Goal: Transaction & Acquisition: Purchase product/service

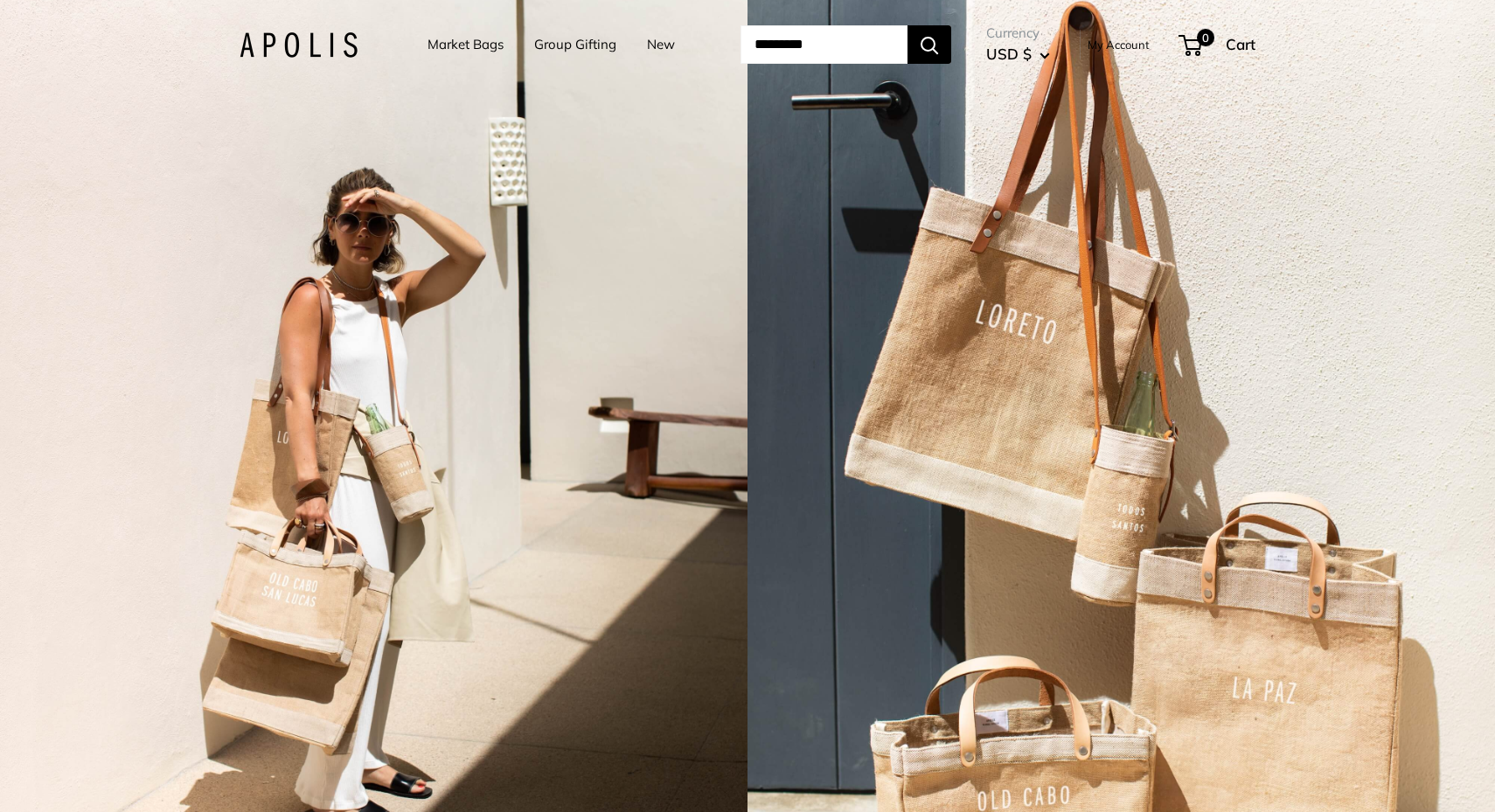
click at [473, 48] on link "Market Bags" at bounding box center [465, 44] width 76 height 24
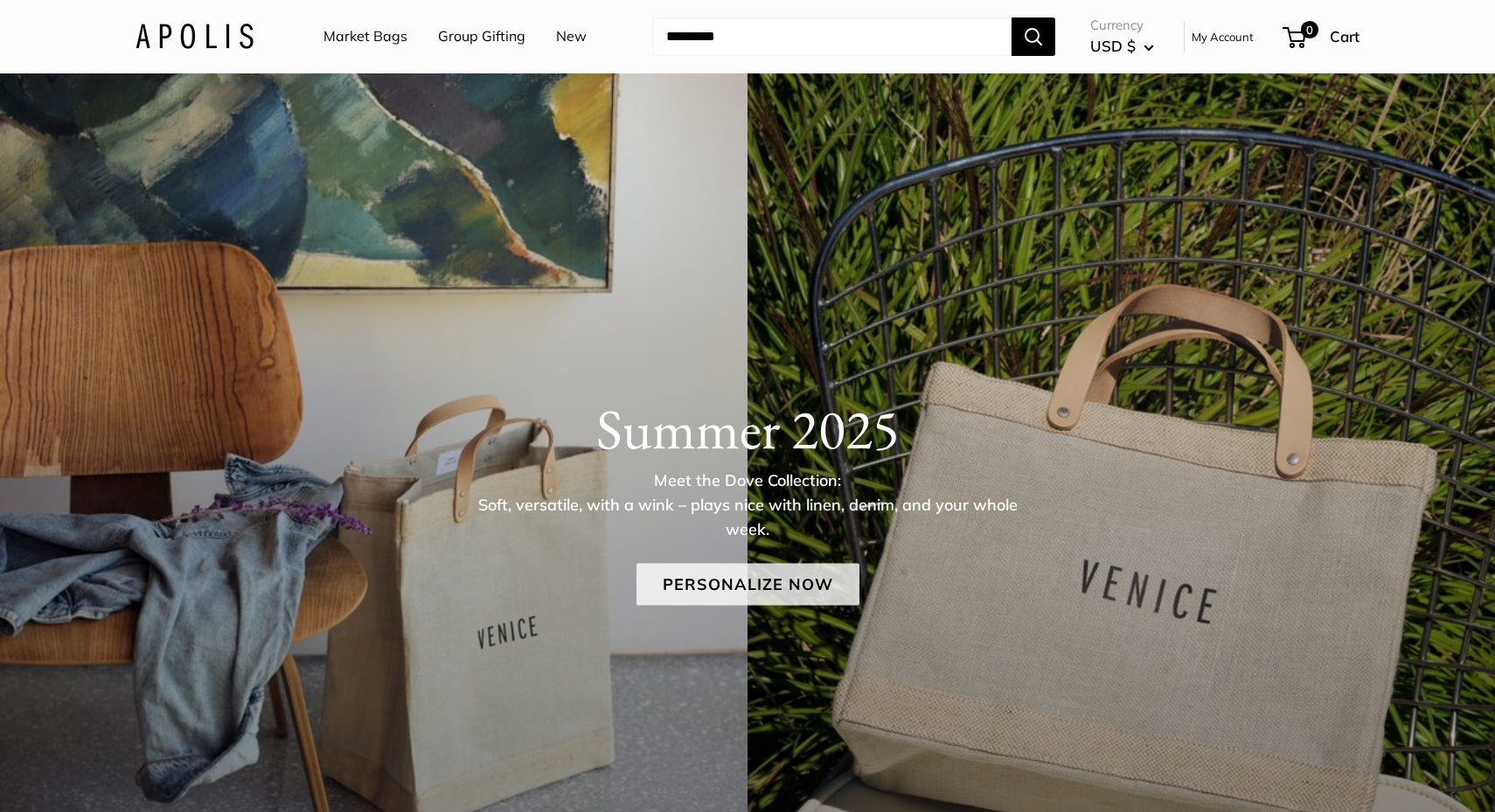
click at [732, 580] on link "Personalize Now" at bounding box center [747, 584] width 222 height 42
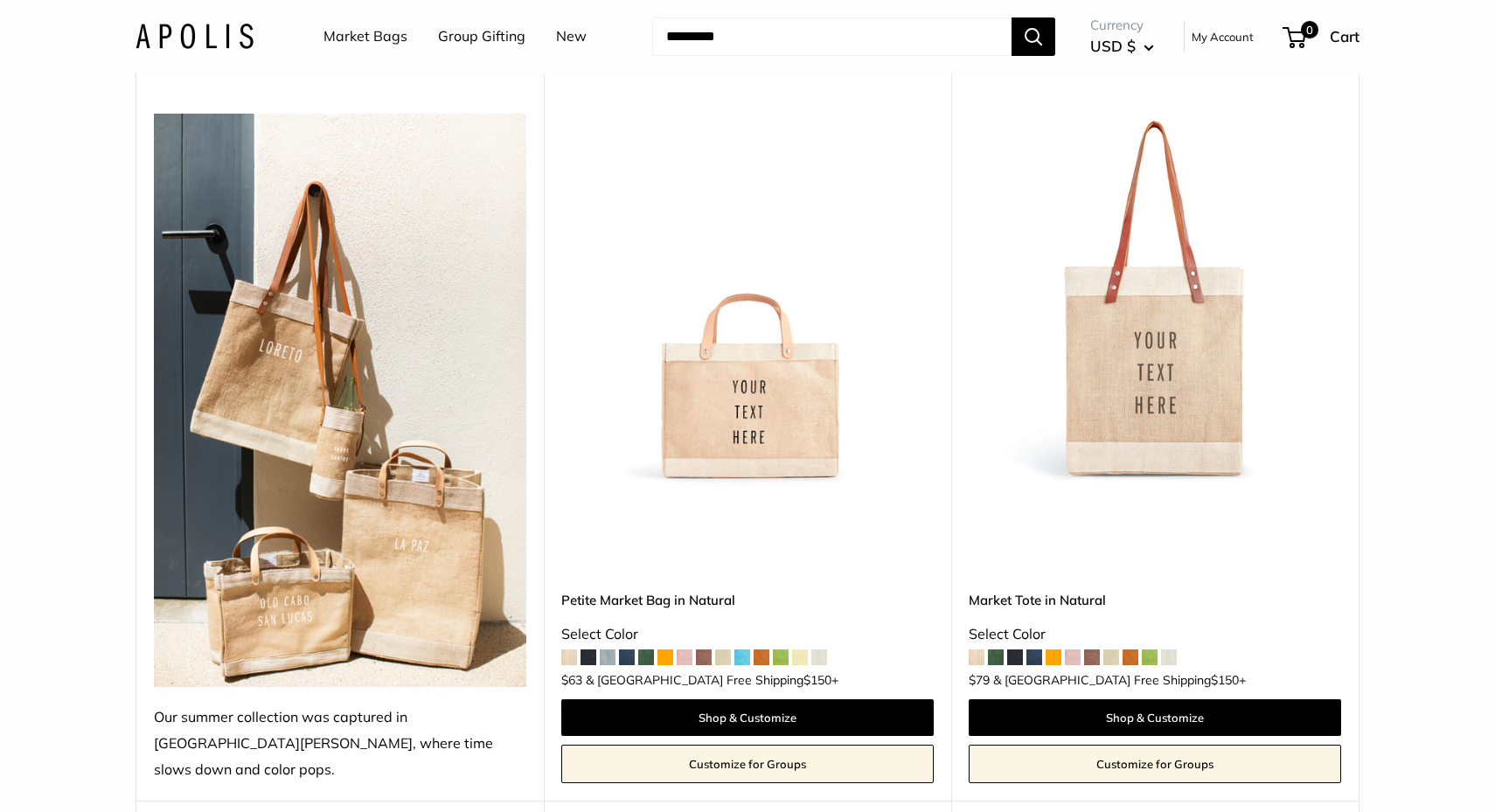
scroll to position [208, 0]
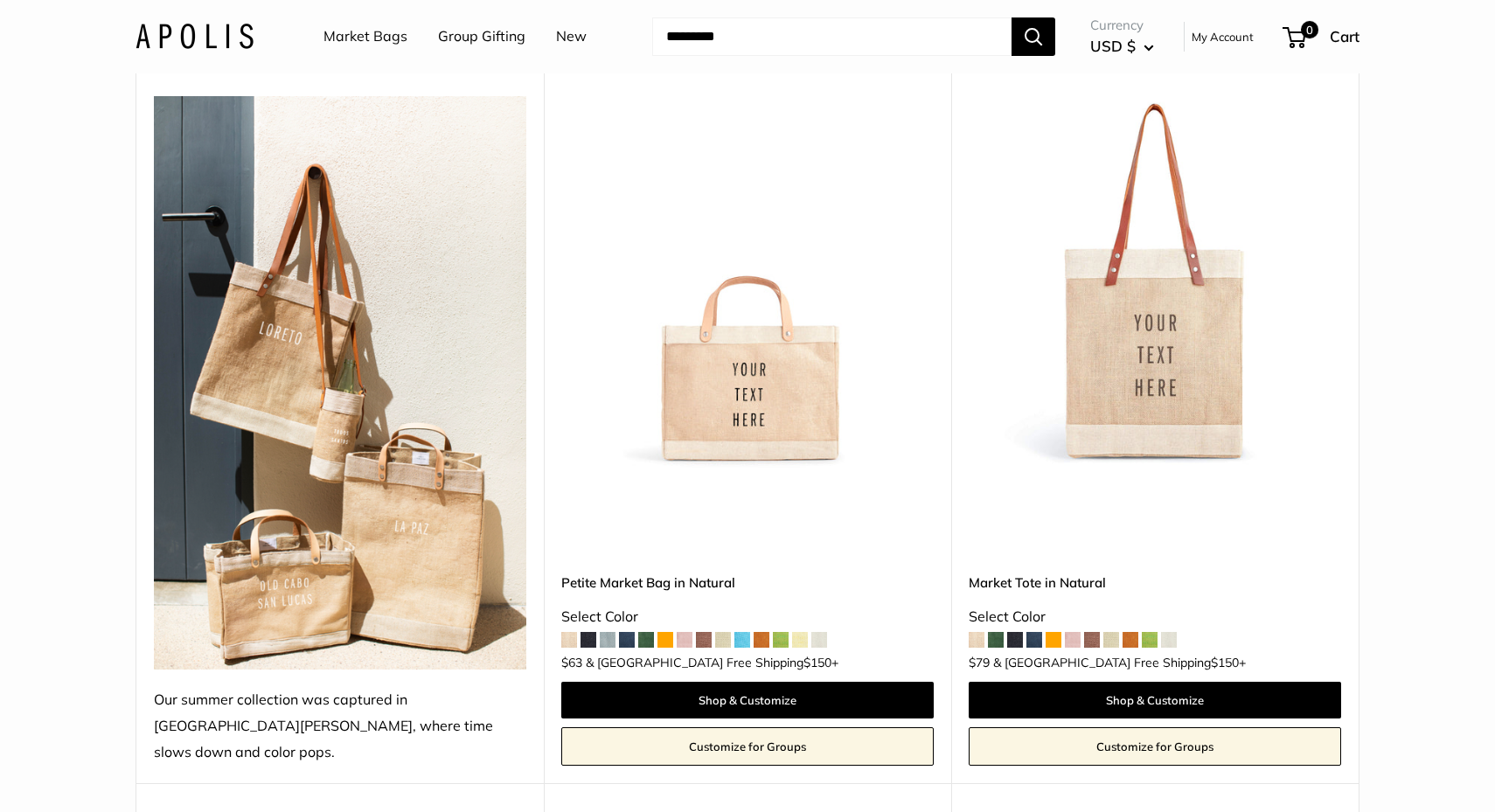
click at [0, 0] on img at bounding box center [0, 0] width 0 height 0
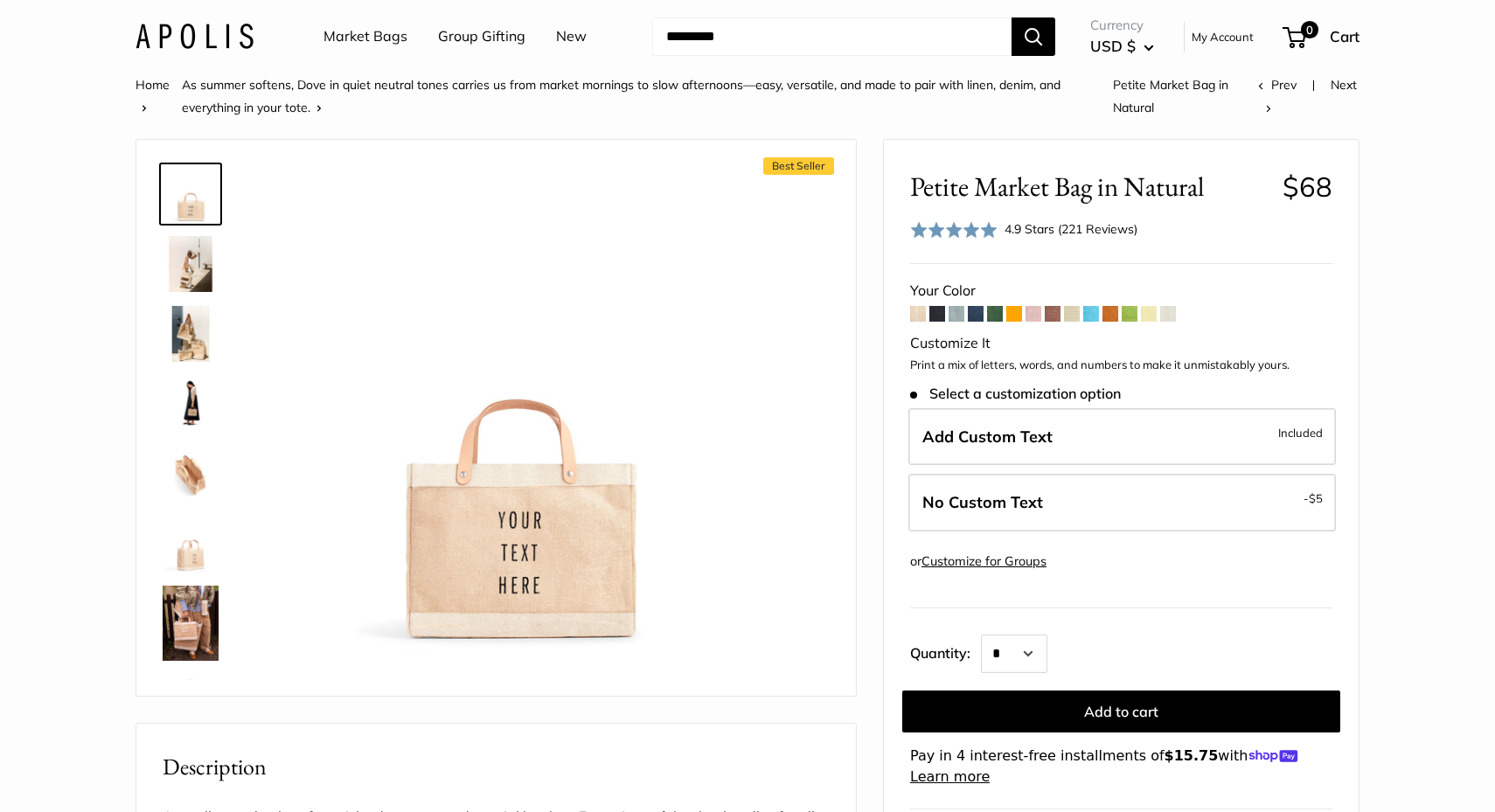
click at [1001, 319] on span at bounding box center [995, 314] width 16 height 16
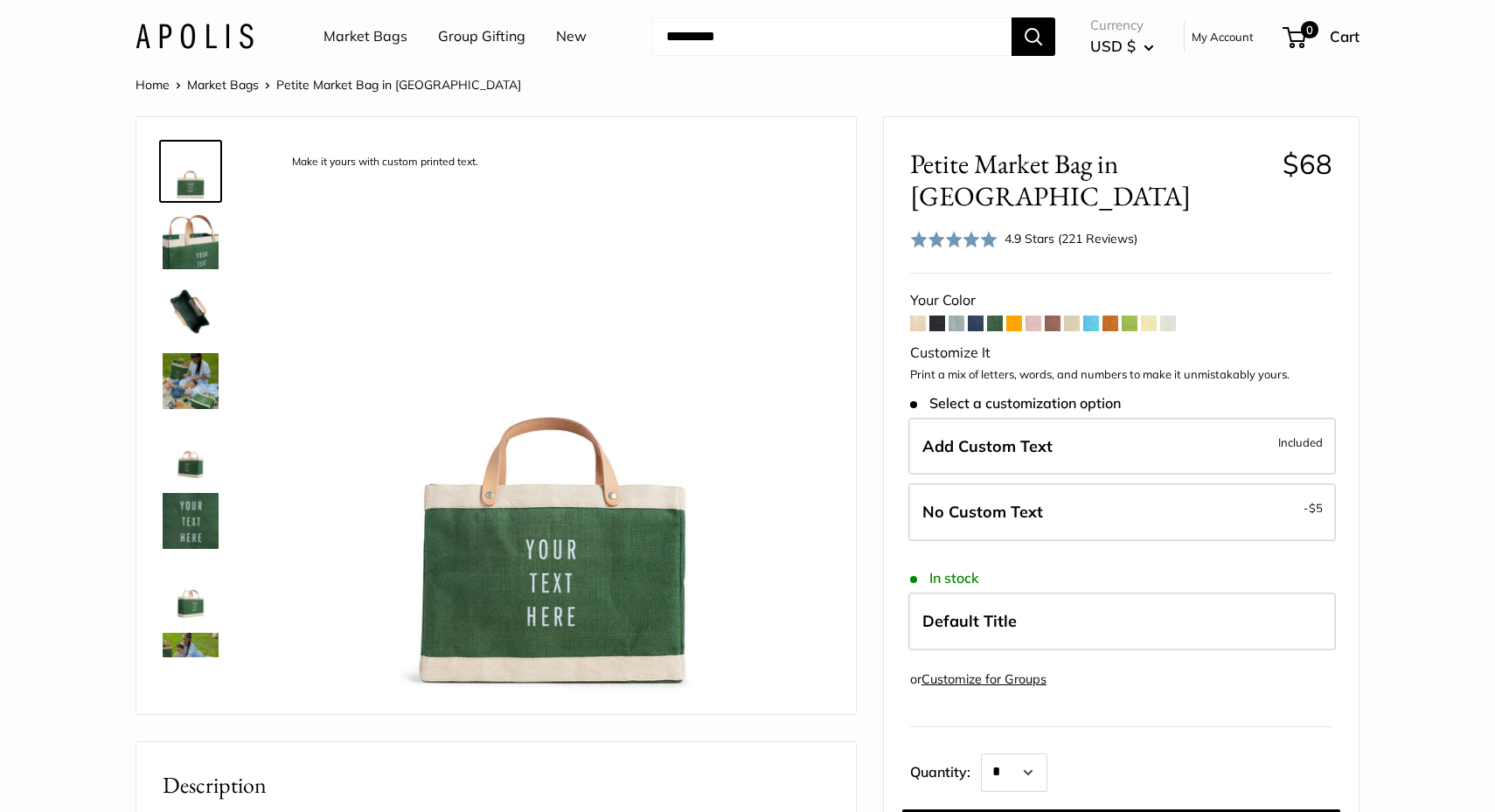
click at [1112, 316] on span at bounding box center [1110, 323] width 16 height 16
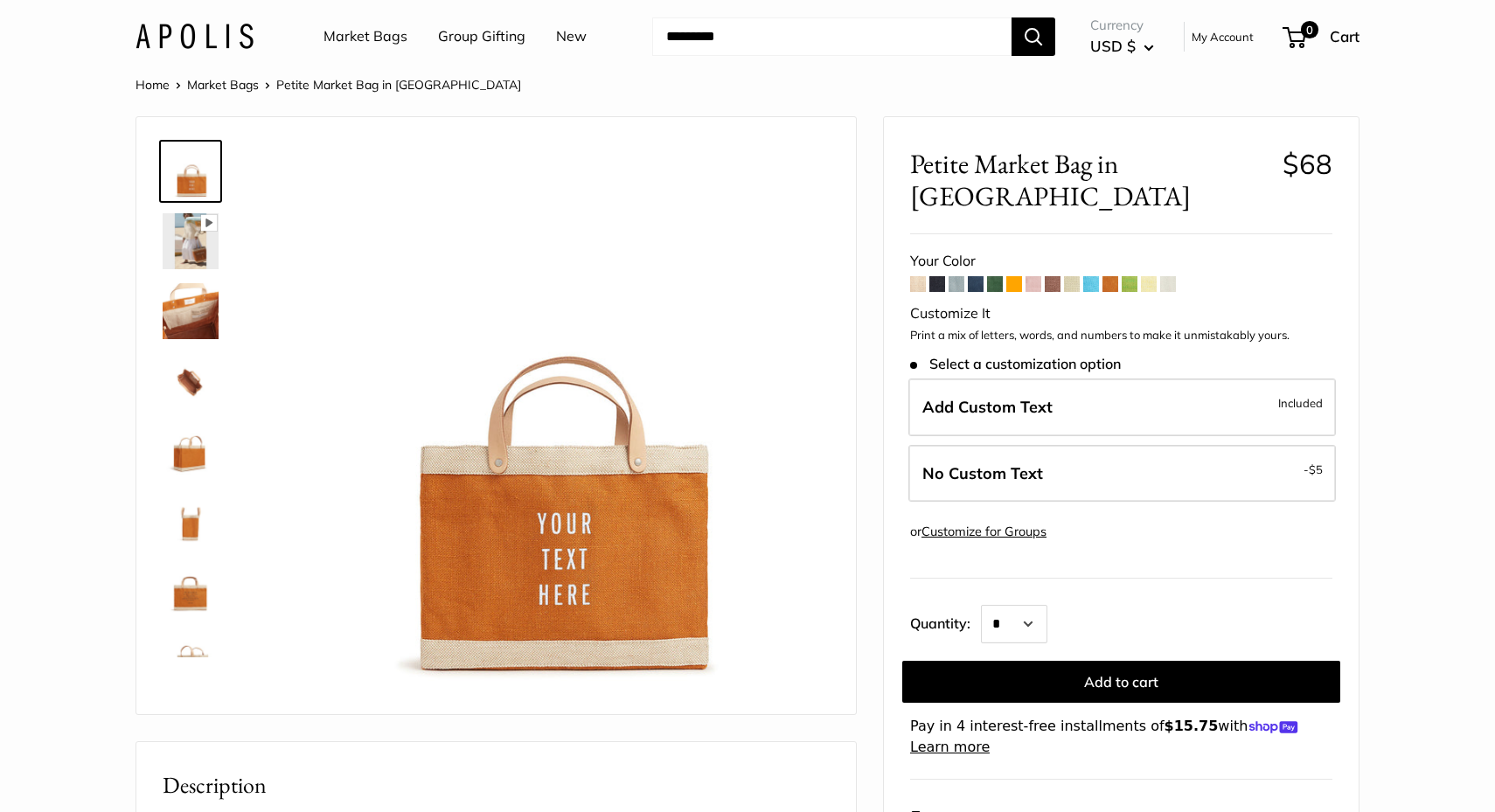
click at [1170, 276] on span at bounding box center [1168, 284] width 16 height 16
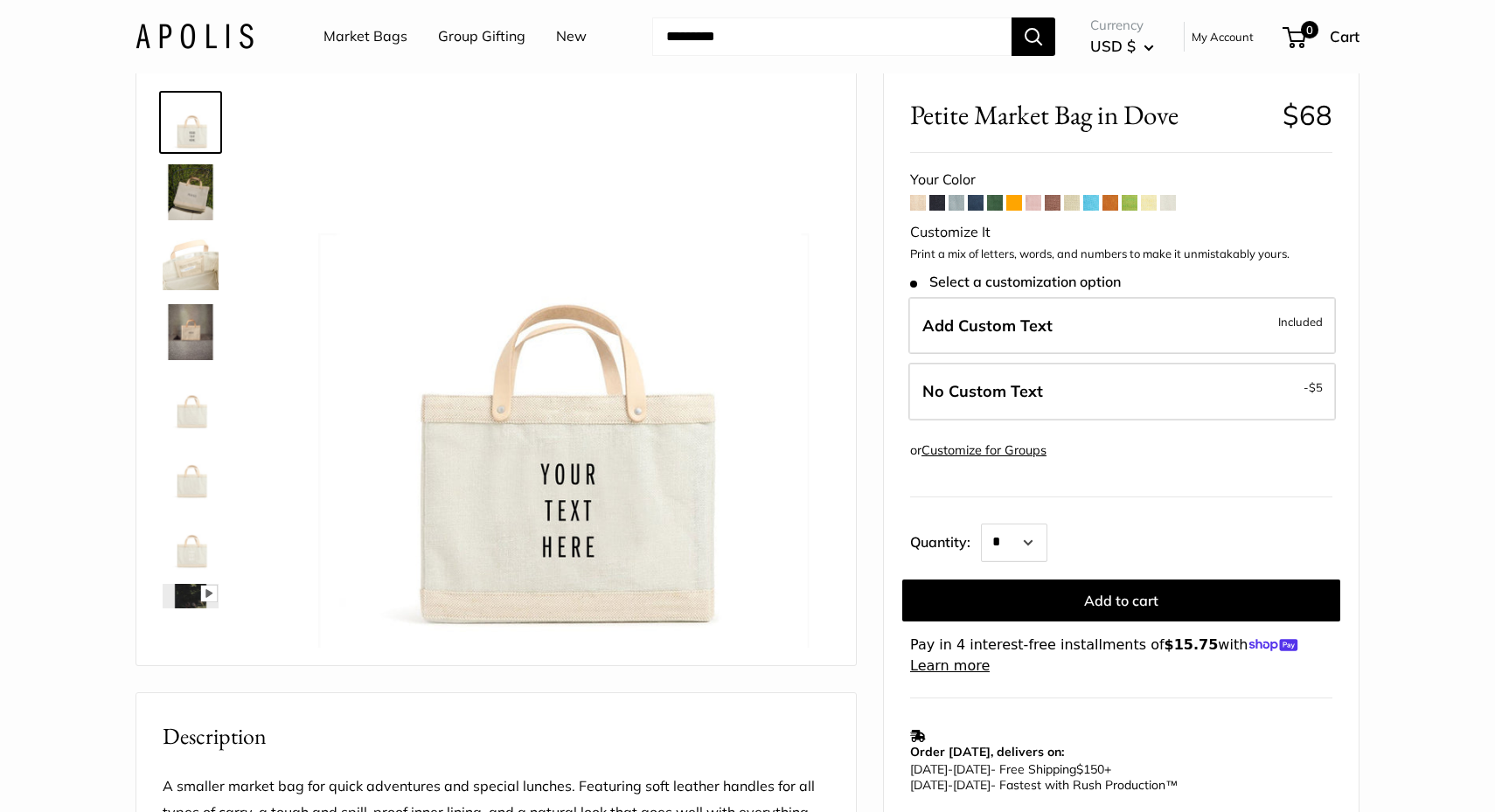
scroll to position [65, 0]
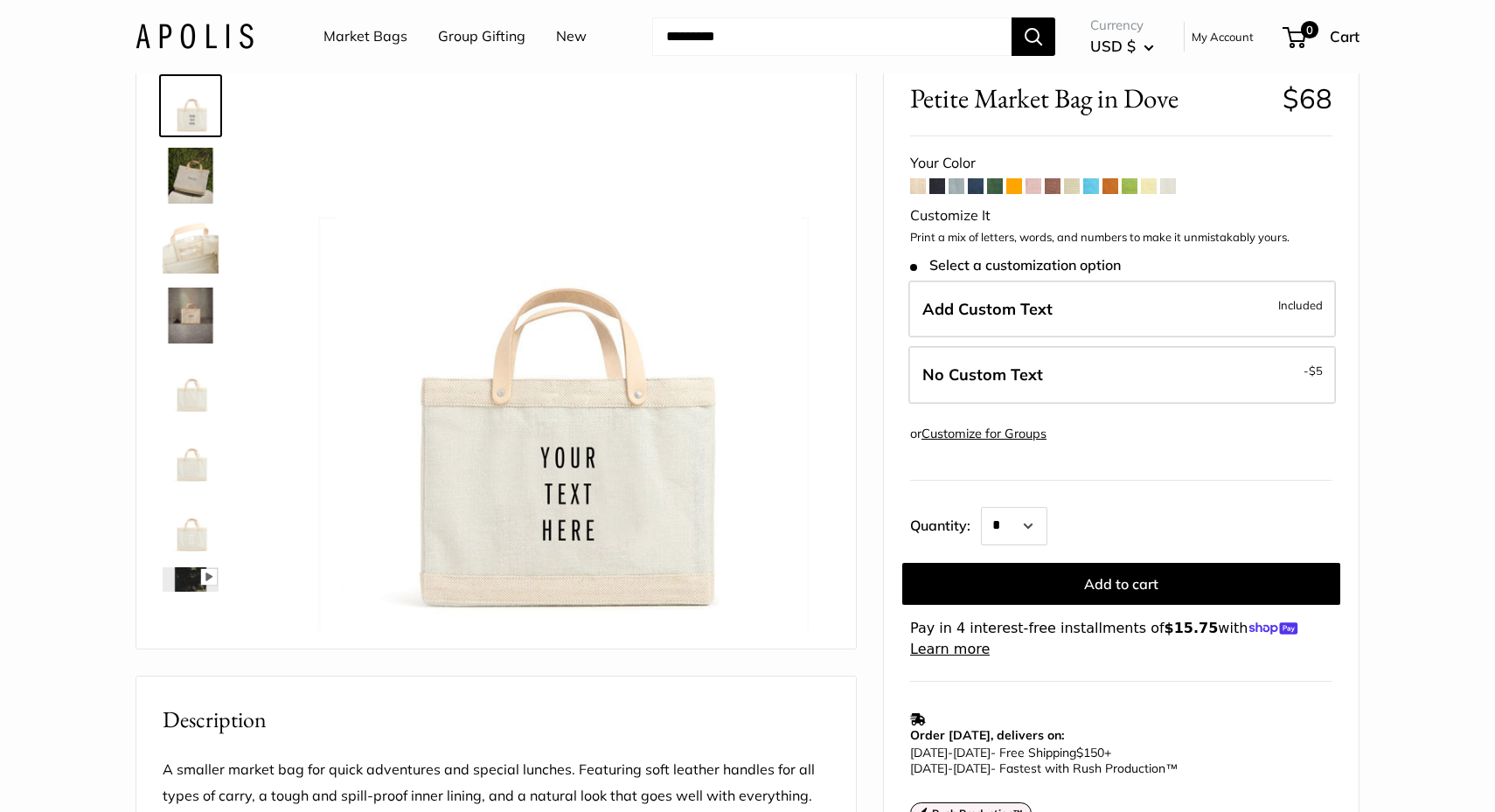
click at [363, 27] on link "Market Bags" at bounding box center [365, 36] width 84 height 26
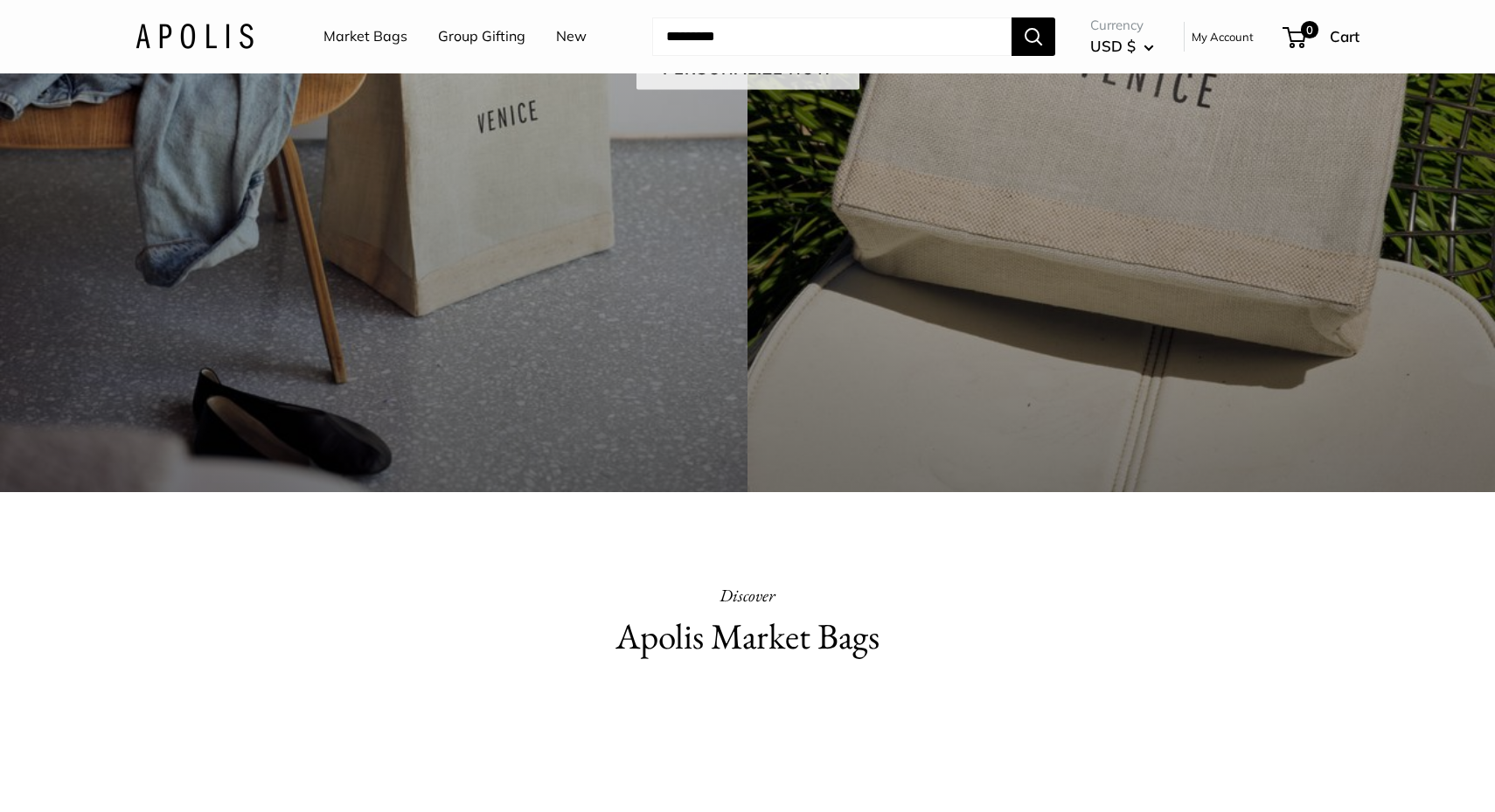
scroll to position [143, 0]
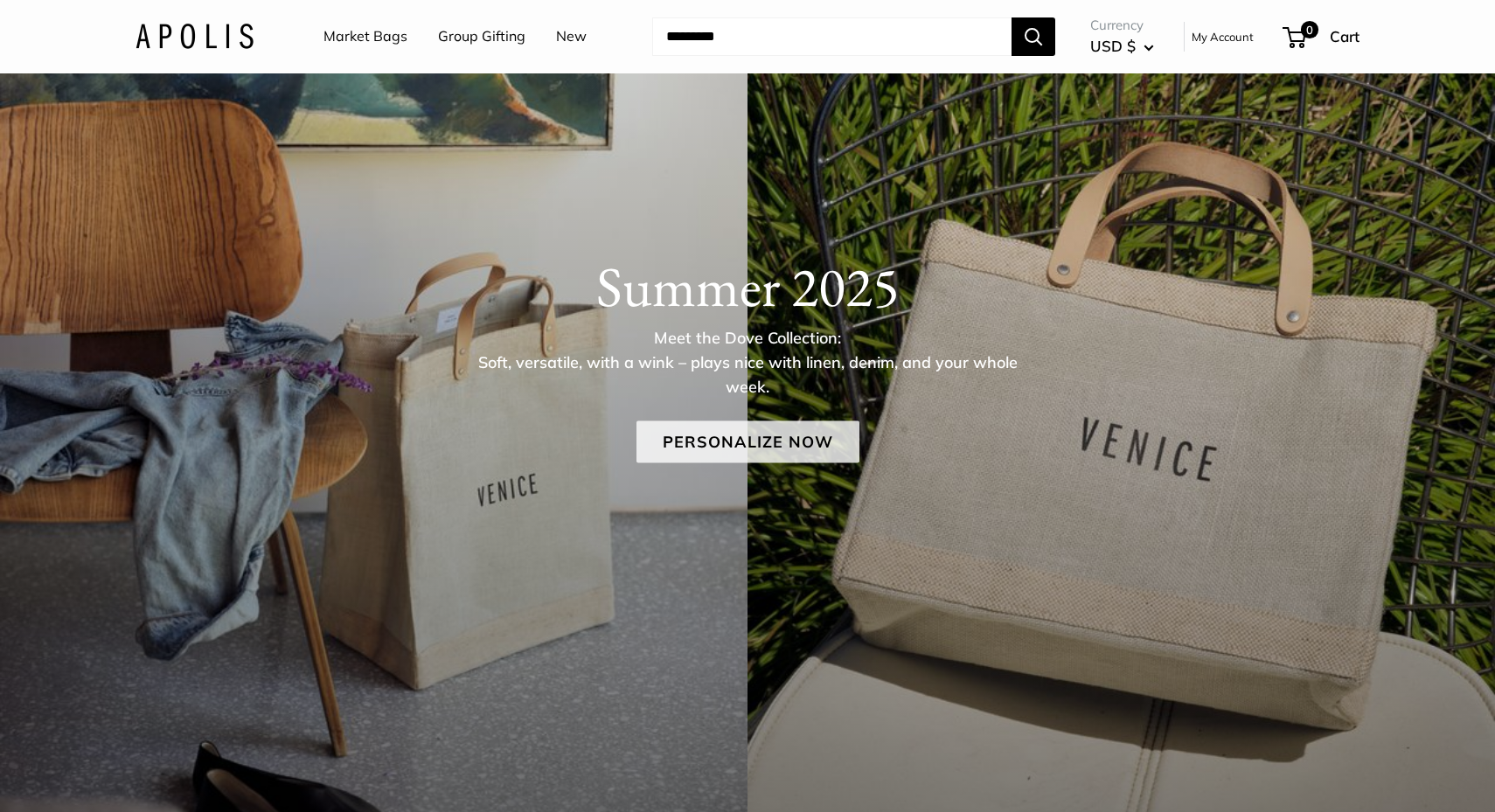
click at [743, 432] on link "Personalize Now" at bounding box center [747, 441] width 222 height 42
